Goal: Navigation & Orientation: Locate item on page

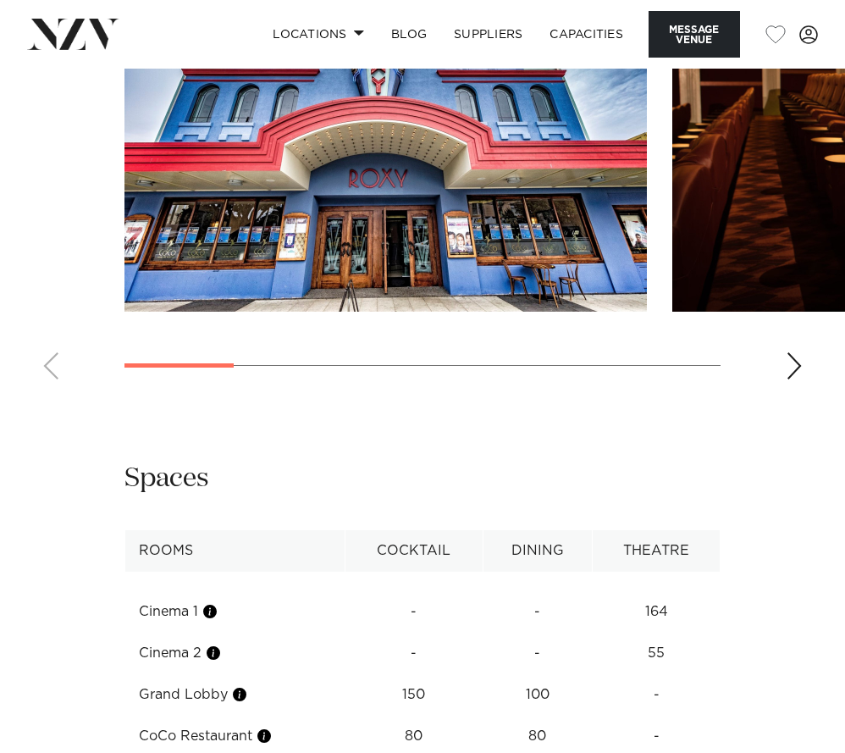
scroll to position [1680, 0]
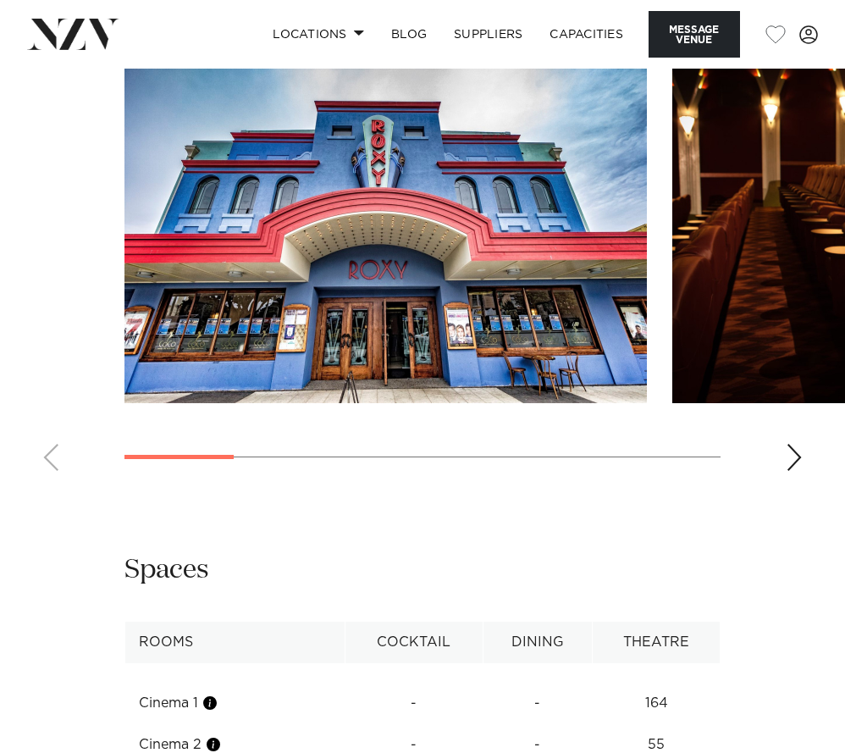
click at [800, 484] on swiper-container at bounding box center [422, 251] width 845 height 465
click at [799, 471] on div "Next slide" at bounding box center [794, 457] width 17 height 27
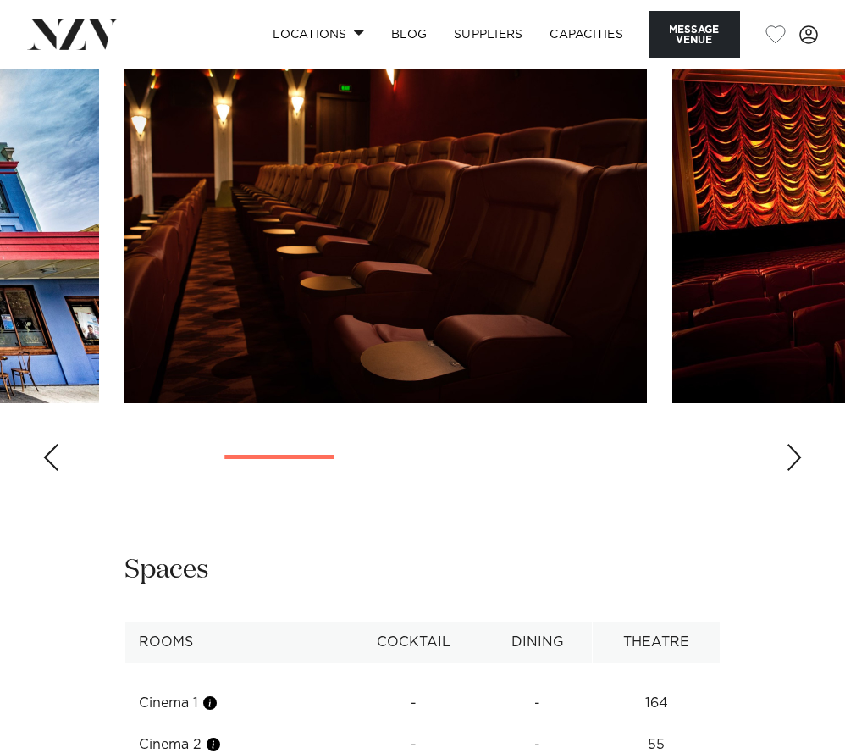
click at [799, 471] on div "Next slide" at bounding box center [794, 457] width 17 height 27
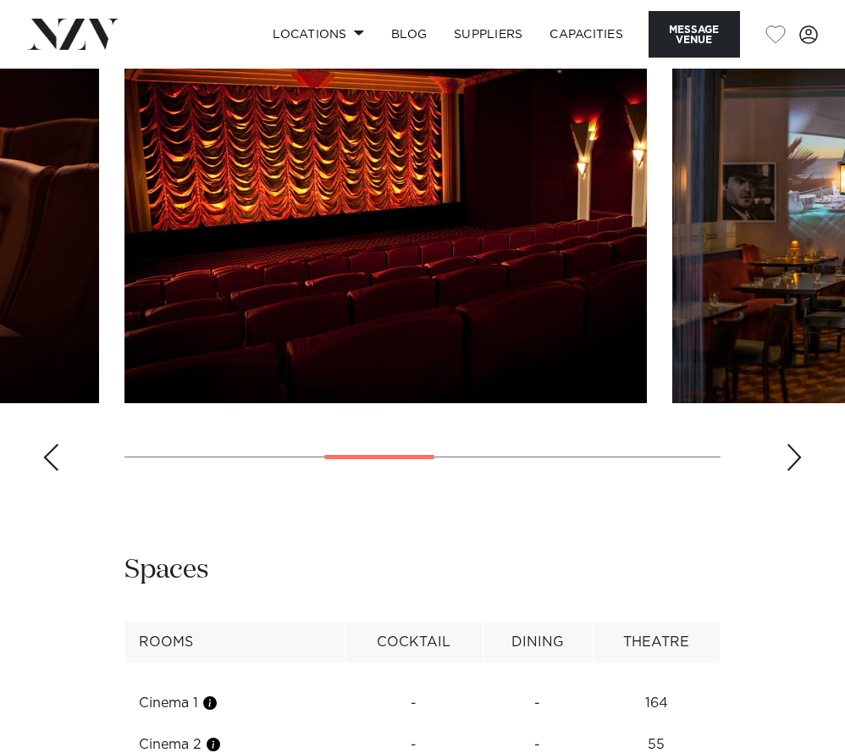
click at [799, 471] on div "Next slide" at bounding box center [794, 457] width 17 height 27
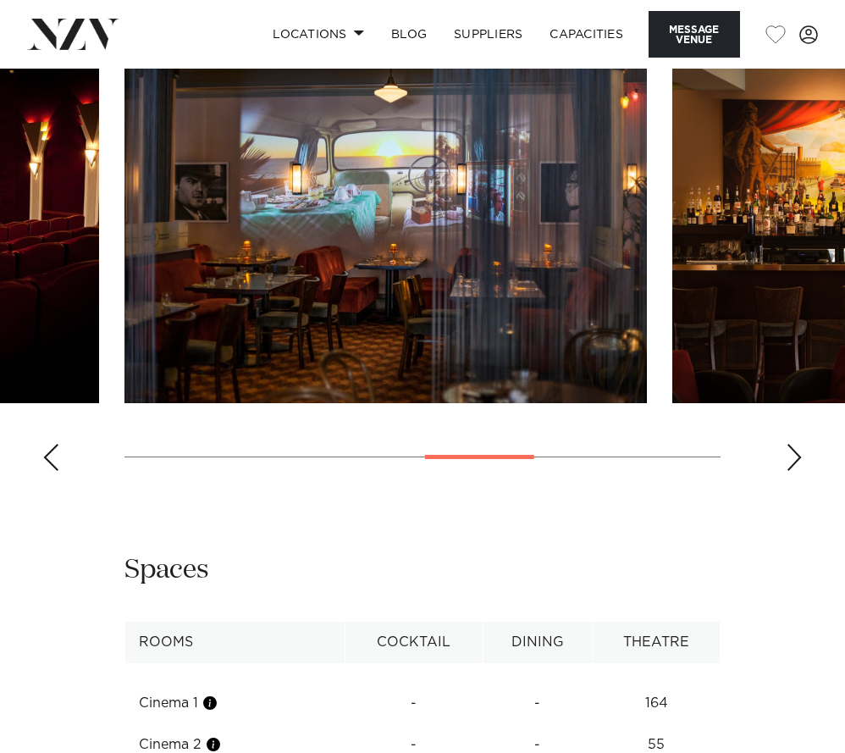
click at [799, 471] on div "Next slide" at bounding box center [794, 457] width 17 height 27
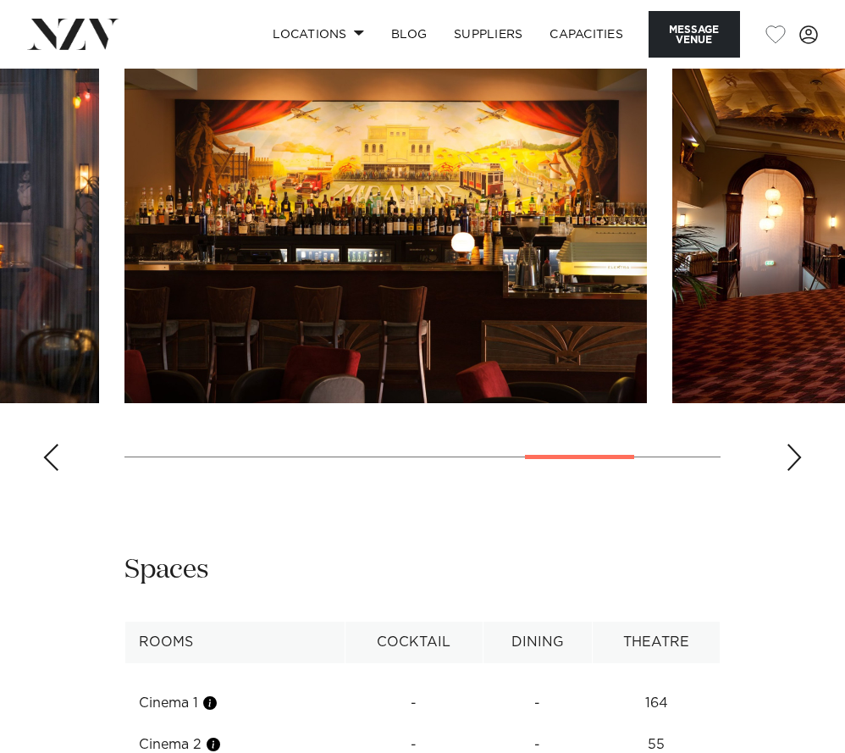
click at [799, 471] on div "Next slide" at bounding box center [794, 457] width 17 height 27
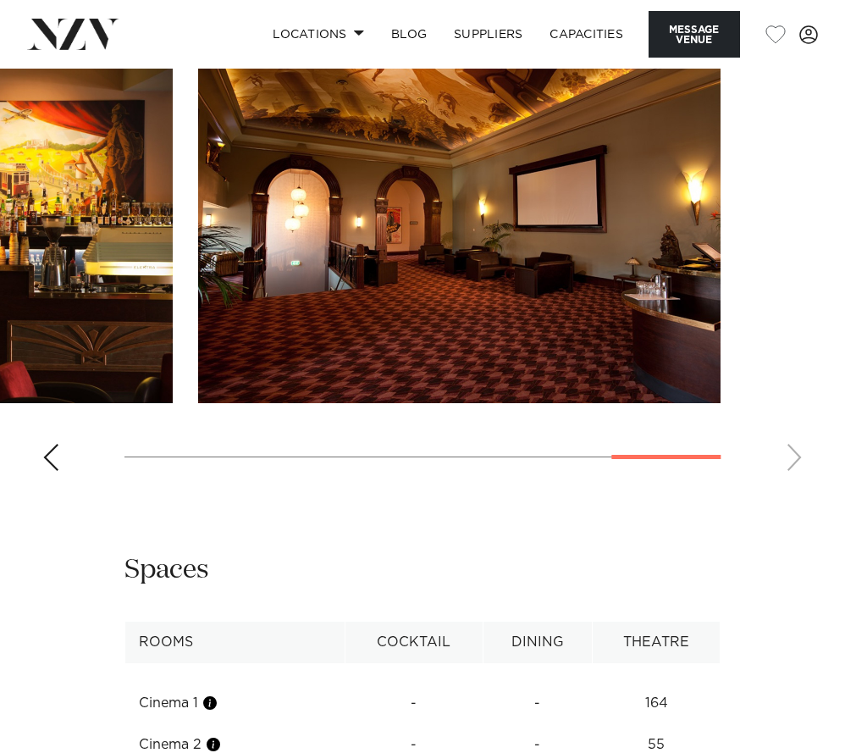
click at [799, 484] on swiper-container at bounding box center [422, 251] width 845 height 465
click at [50, 471] on div "Previous slide" at bounding box center [50, 457] width 17 height 27
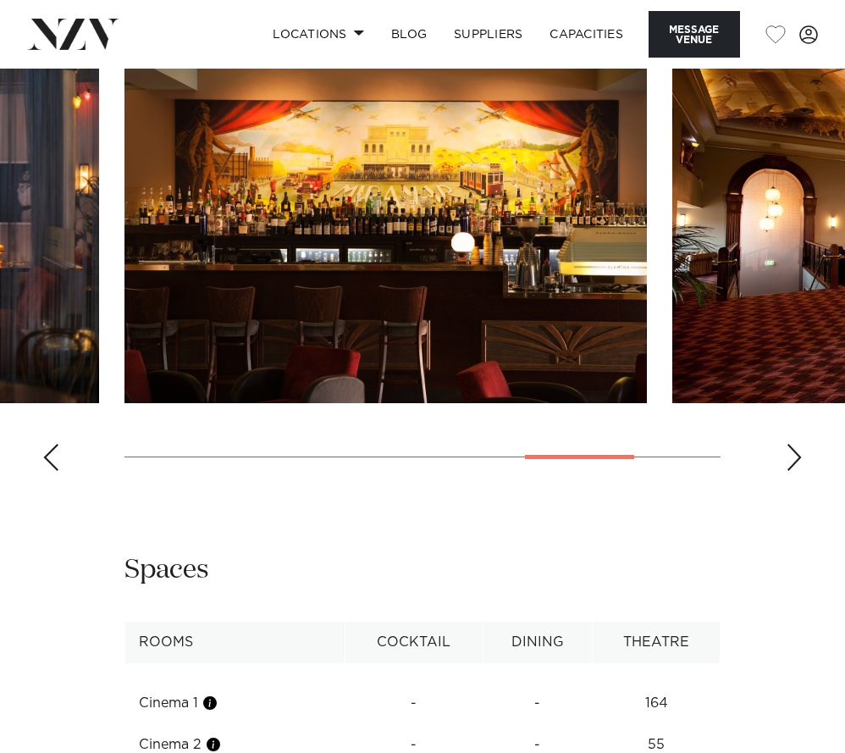
click at [50, 471] on div "Previous slide" at bounding box center [50, 457] width 17 height 27
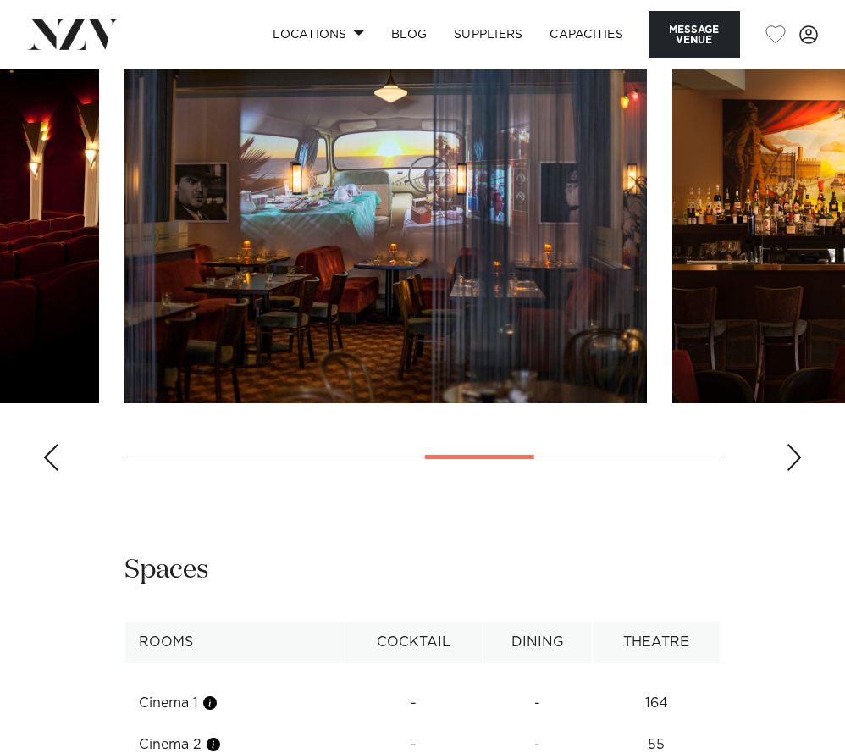
click at [50, 471] on div "Previous slide" at bounding box center [50, 457] width 17 height 27
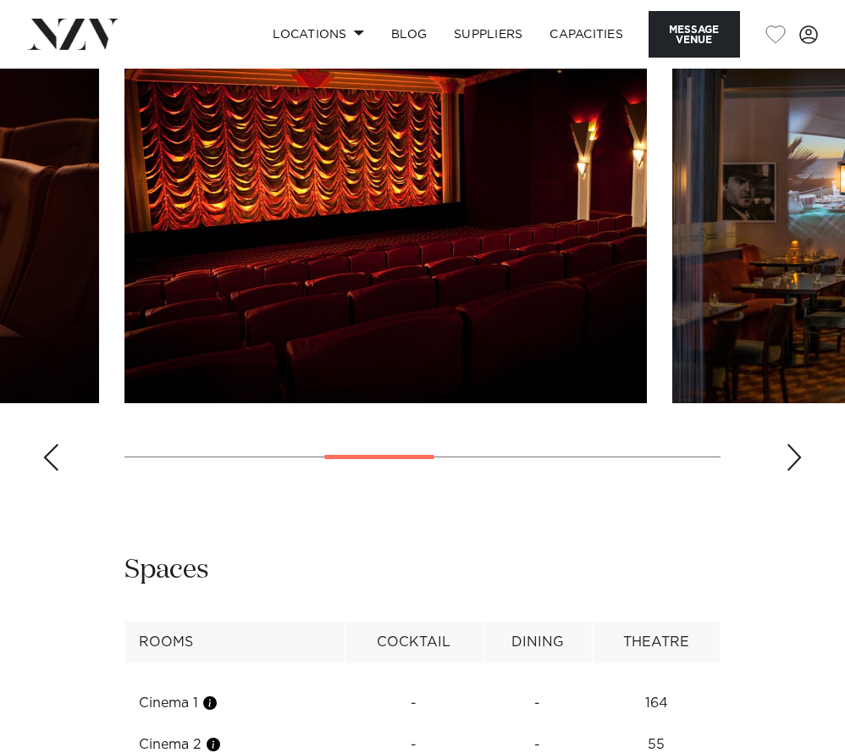
click at [50, 471] on div "Previous slide" at bounding box center [50, 457] width 17 height 27
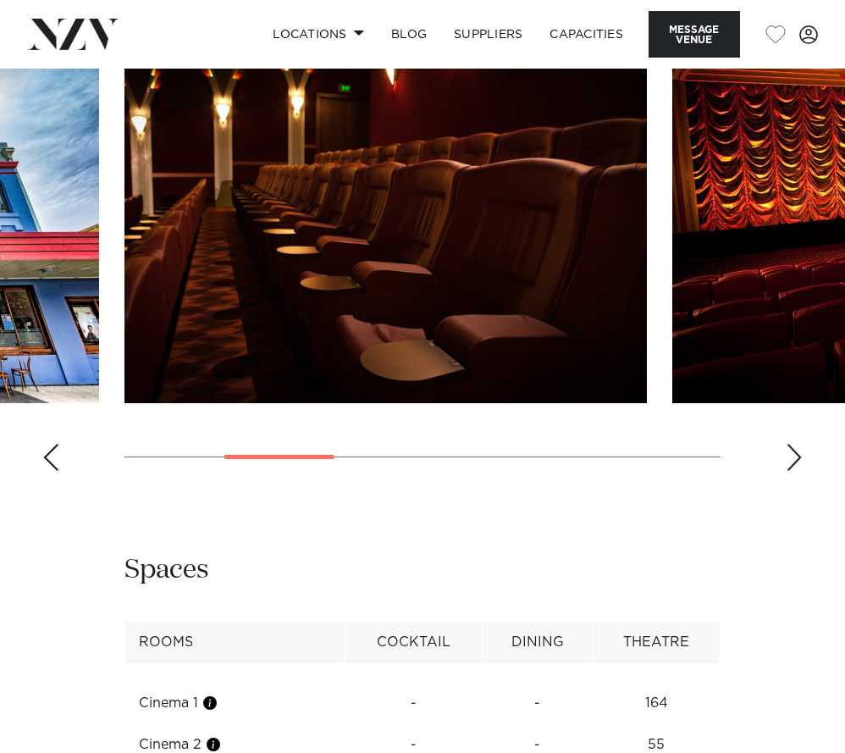
click at [50, 471] on div "Previous slide" at bounding box center [50, 457] width 17 height 27
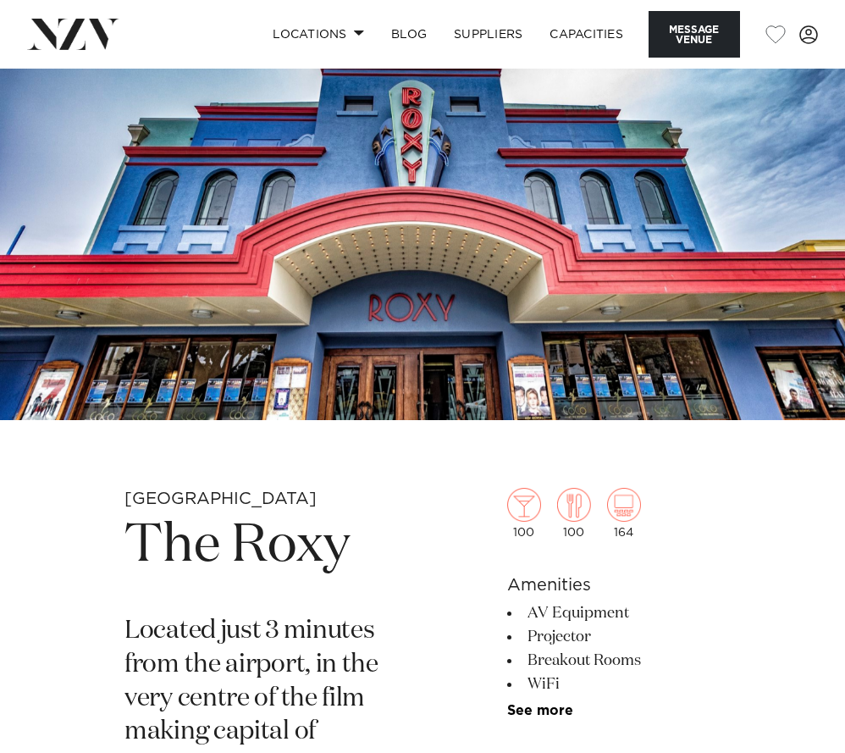
scroll to position [0, 0]
